Goal: Task Accomplishment & Management: Manage account settings

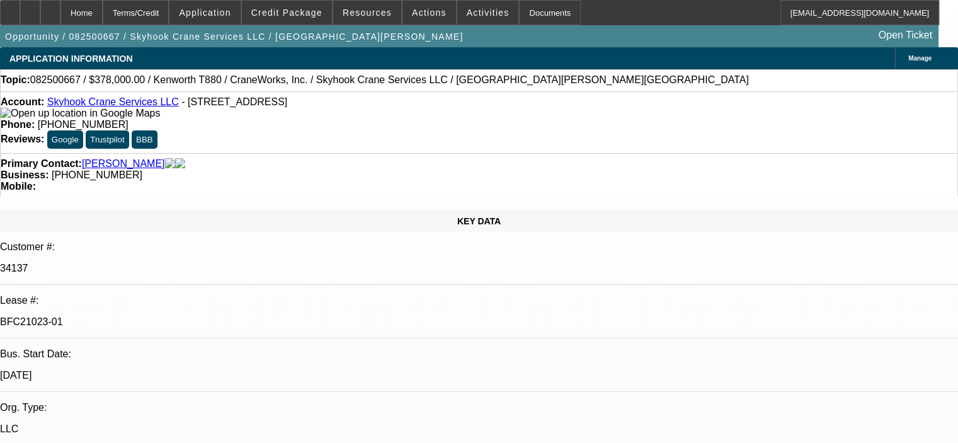
select select "0"
select select "2"
select select "0"
select select "6"
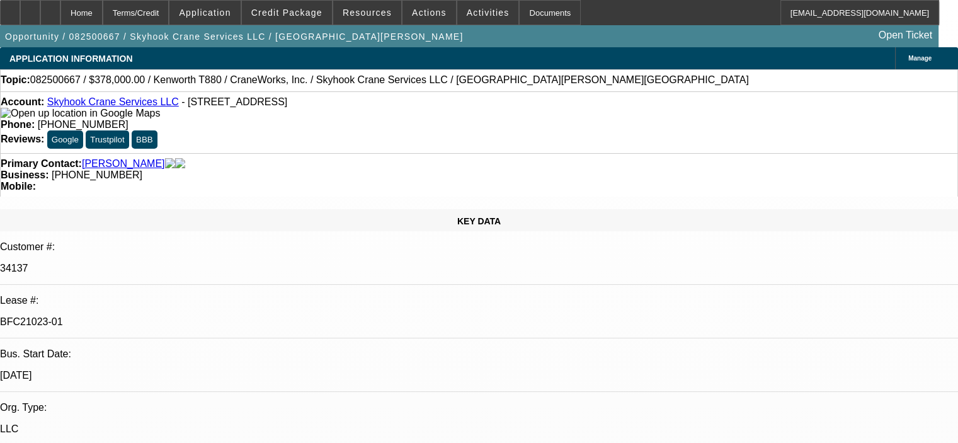
select select "0"
select select "2"
select select "0"
select select "6"
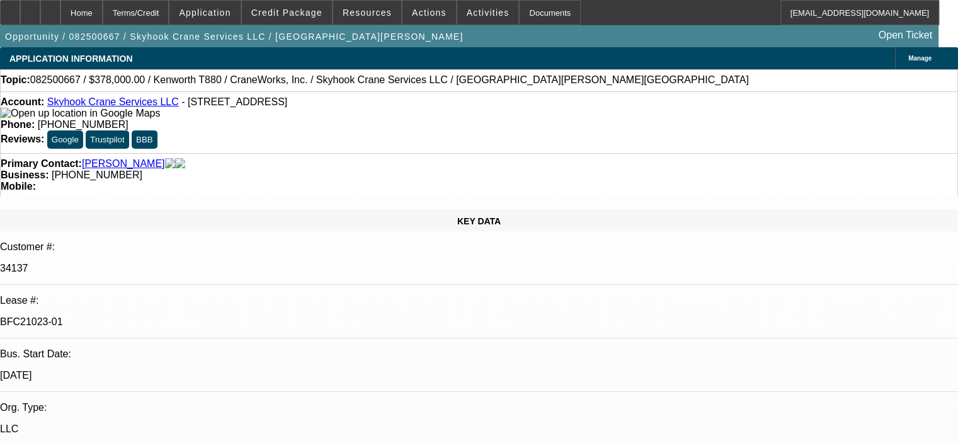
select select "0"
select select "2"
select select "0"
select select "6"
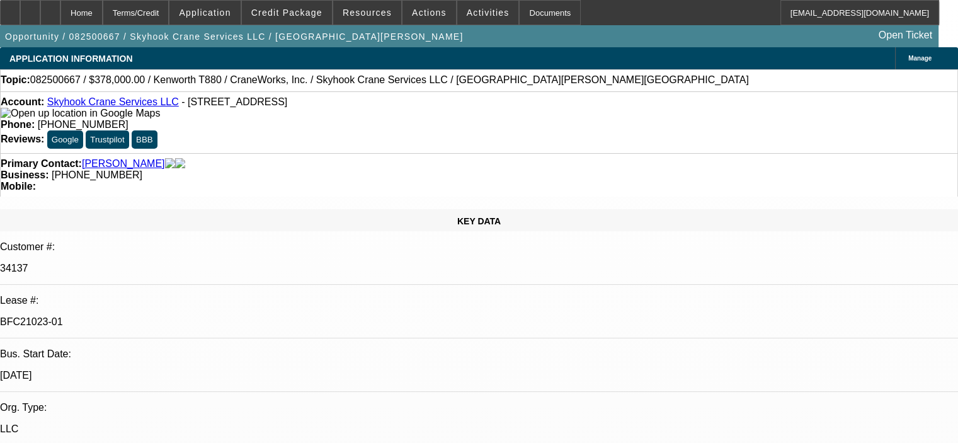
select select "0"
select select "2"
select select "0"
select select "6"
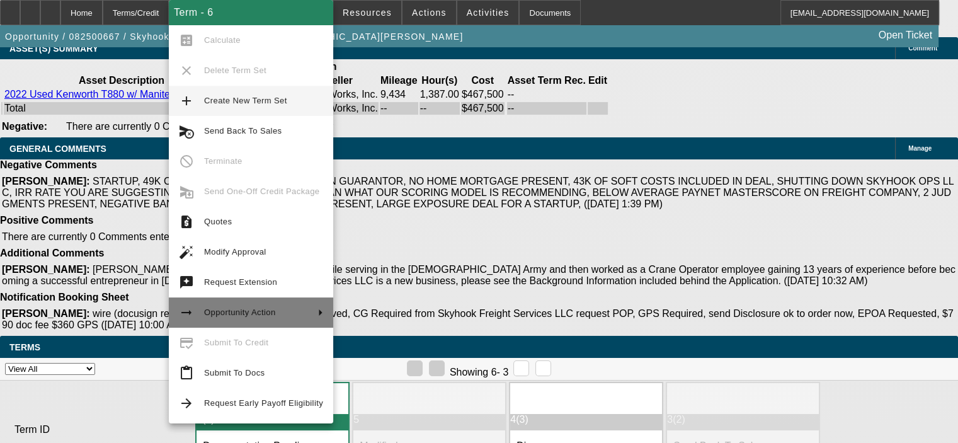
scroll to position [2813, 0]
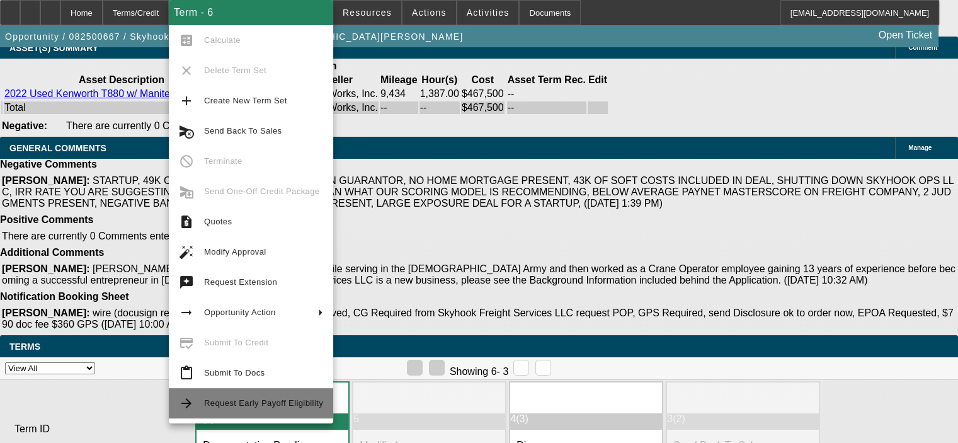
click at [261, 405] on span "Request Early Payoff Eligibility" at bounding box center [263, 402] width 119 height 9
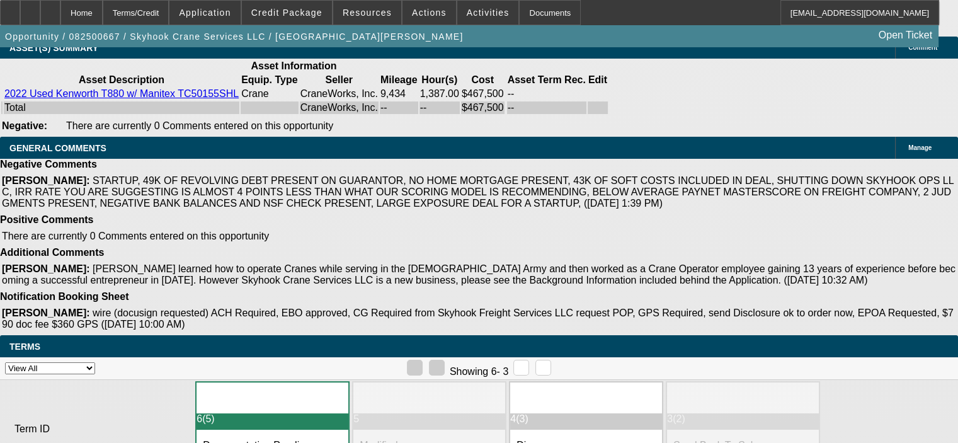
scroll to position [0, 0]
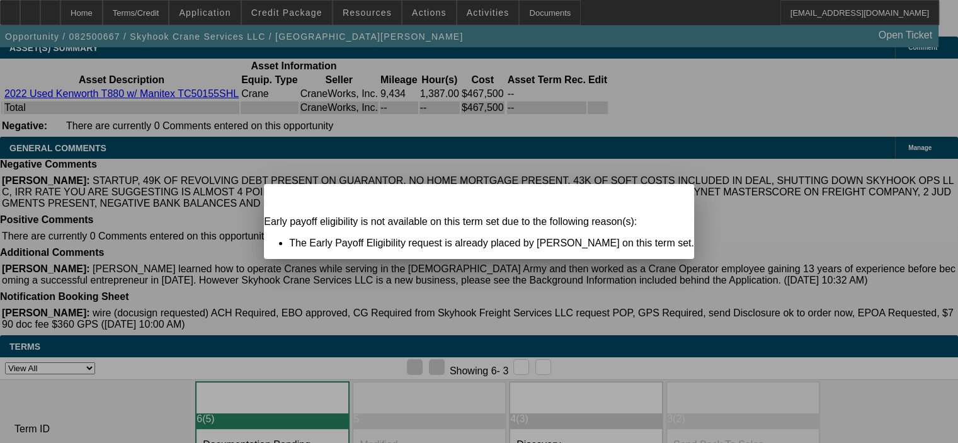
click at [670, 198] on span "Close" at bounding box center [678, 195] width 17 height 7
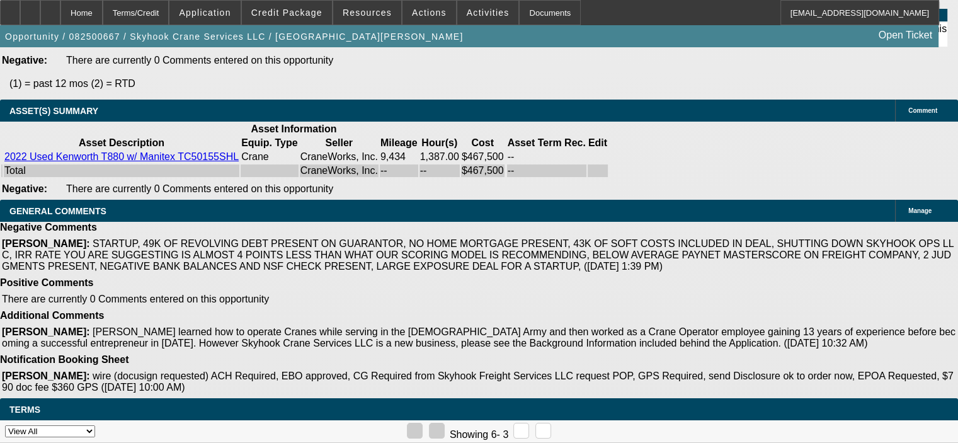
scroll to position [2624, 0]
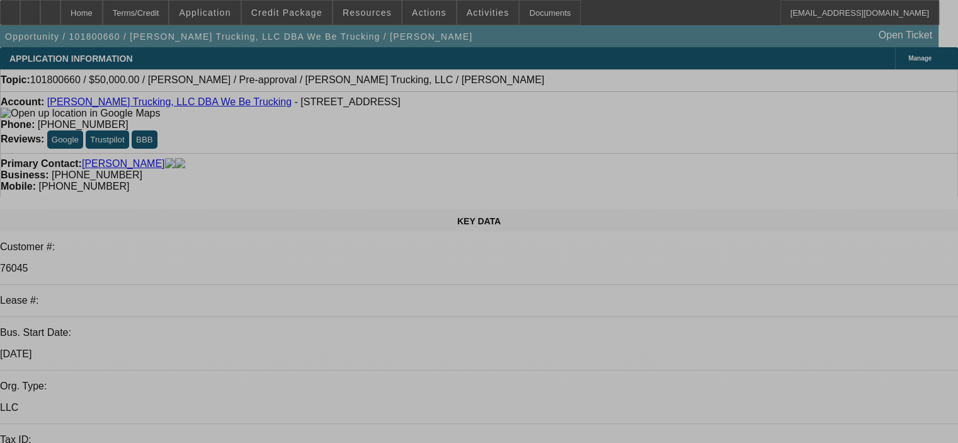
select select "0"
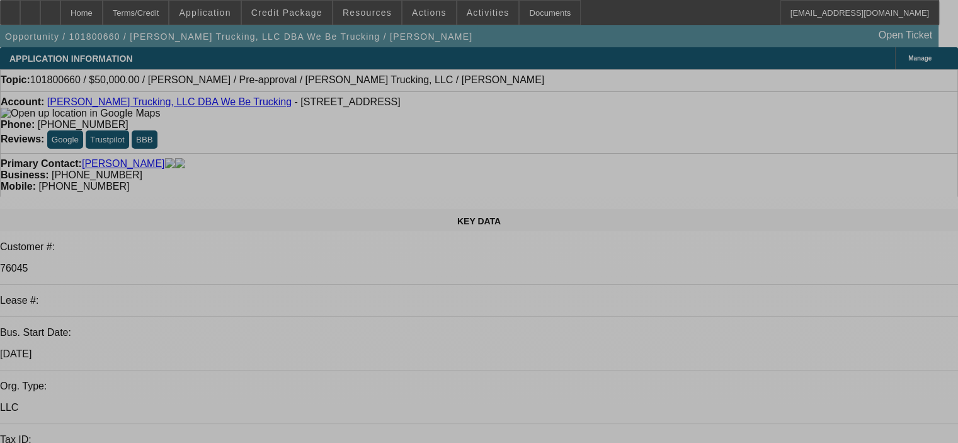
select select "0"
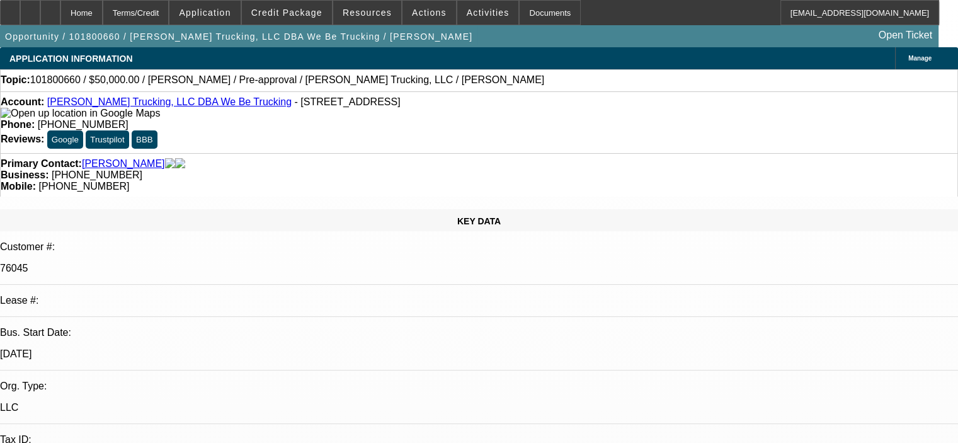
select select "0"
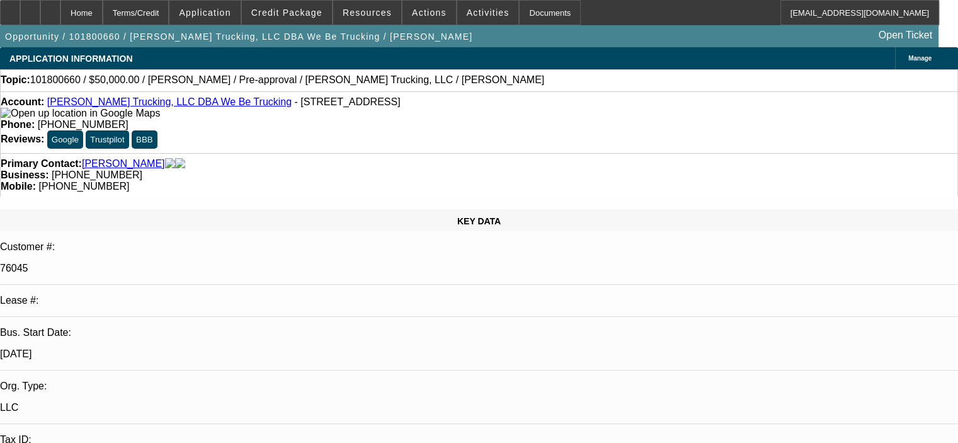
select select "0"
select select "1"
select select "6"
select select "1"
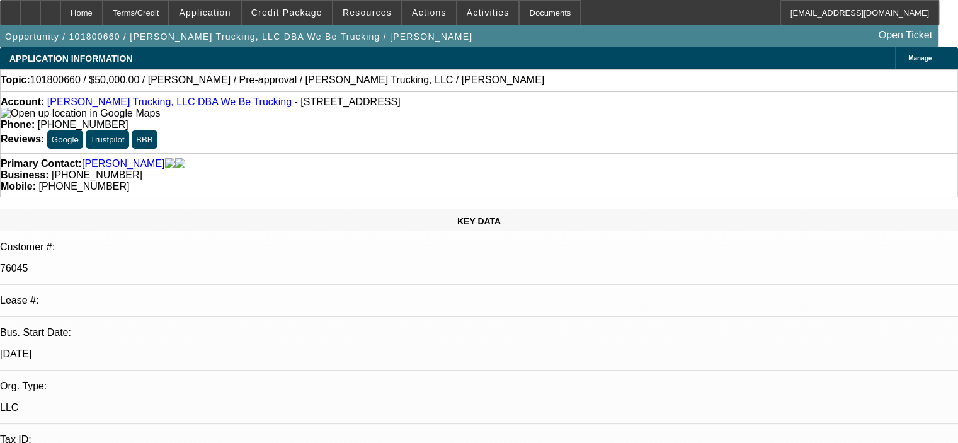
select select "1"
select select "6"
select select "1"
select select "6"
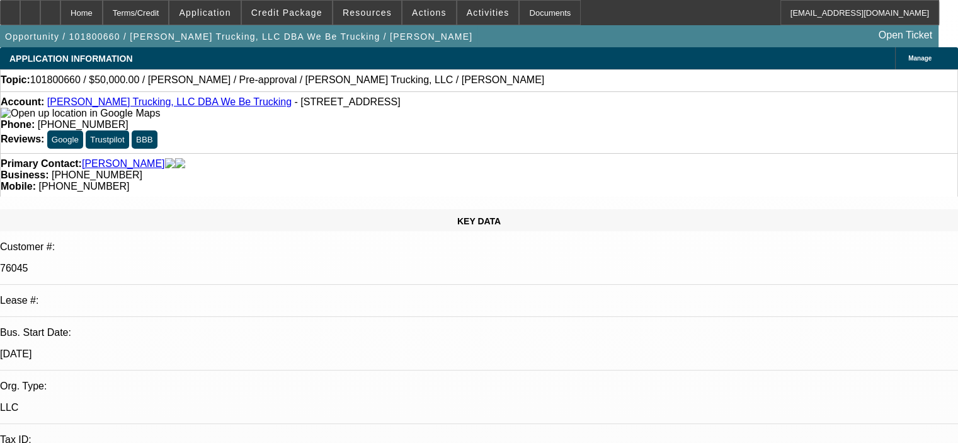
select select "1"
select select "6"
click at [294, 13] on span "Credit Package" at bounding box center [286, 13] width 71 height 10
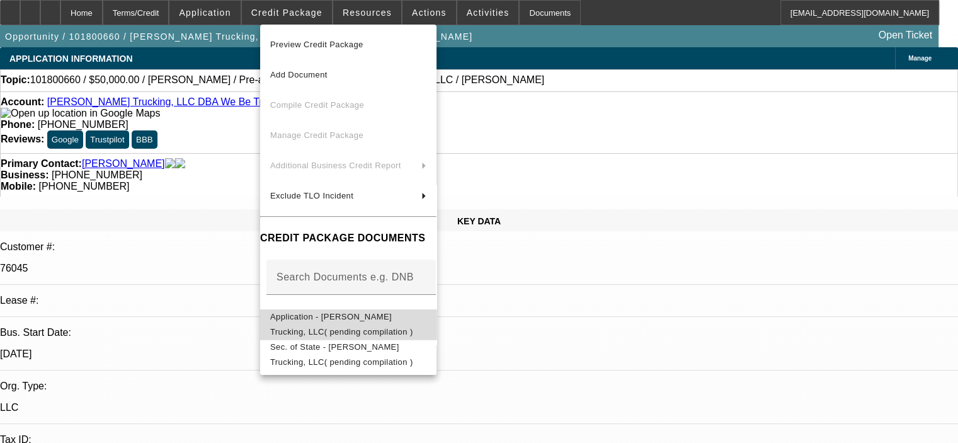
click at [350, 320] on span "Application - [PERSON_NAME] Trucking, LLC( pending compilation )" at bounding box center [341, 324] width 143 height 25
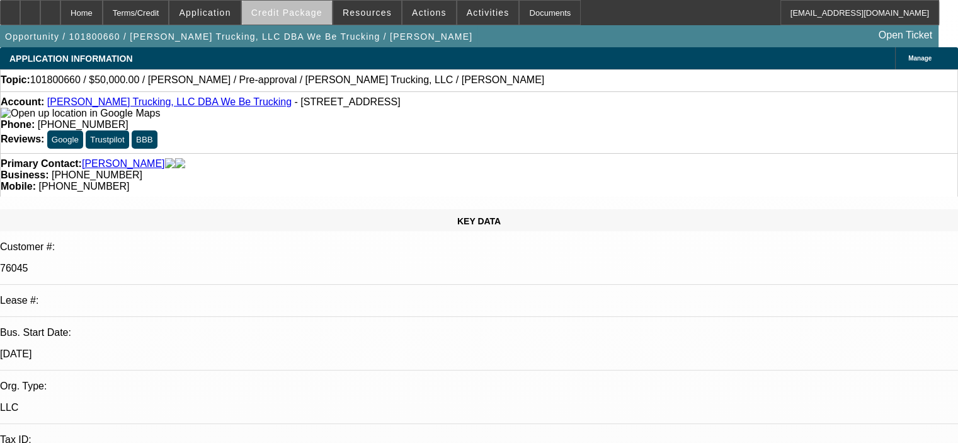
click at [306, 15] on span "Credit Package" at bounding box center [286, 13] width 71 height 10
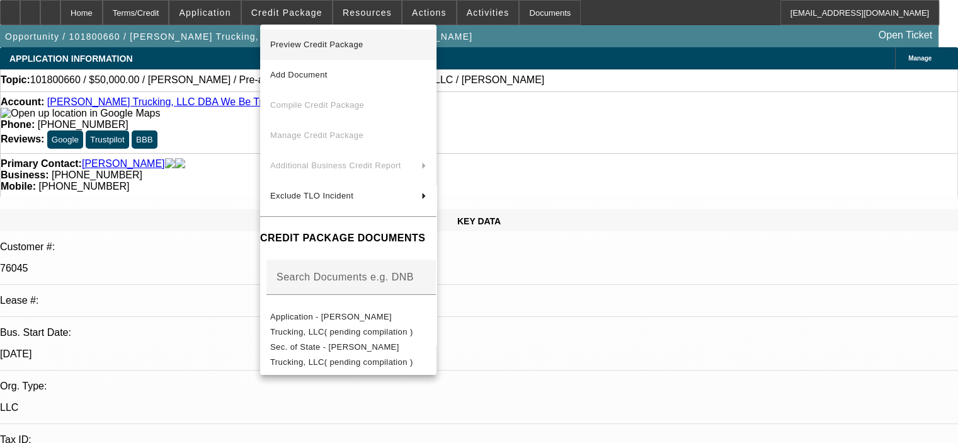
click at [317, 44] on span "Preview Credit Package" at bounding box center [316, 44] width 93 height 9
